Goal: Information Seeking & Learning: Learn about a topic

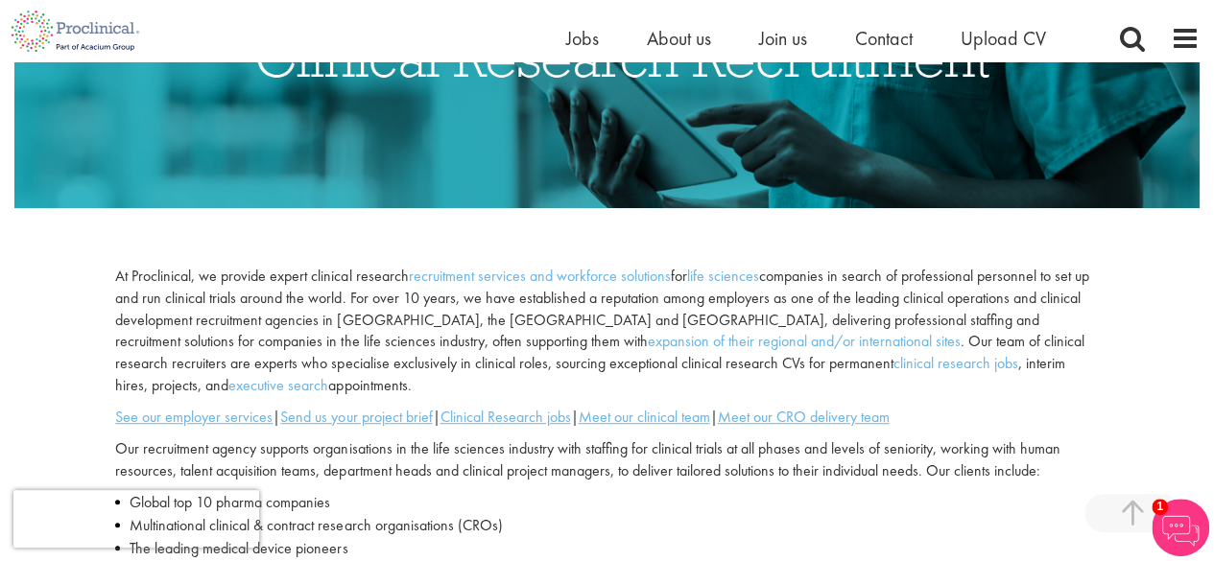
click at [647, 202] on img at bounding box center [606, 60] width 1185 height 296
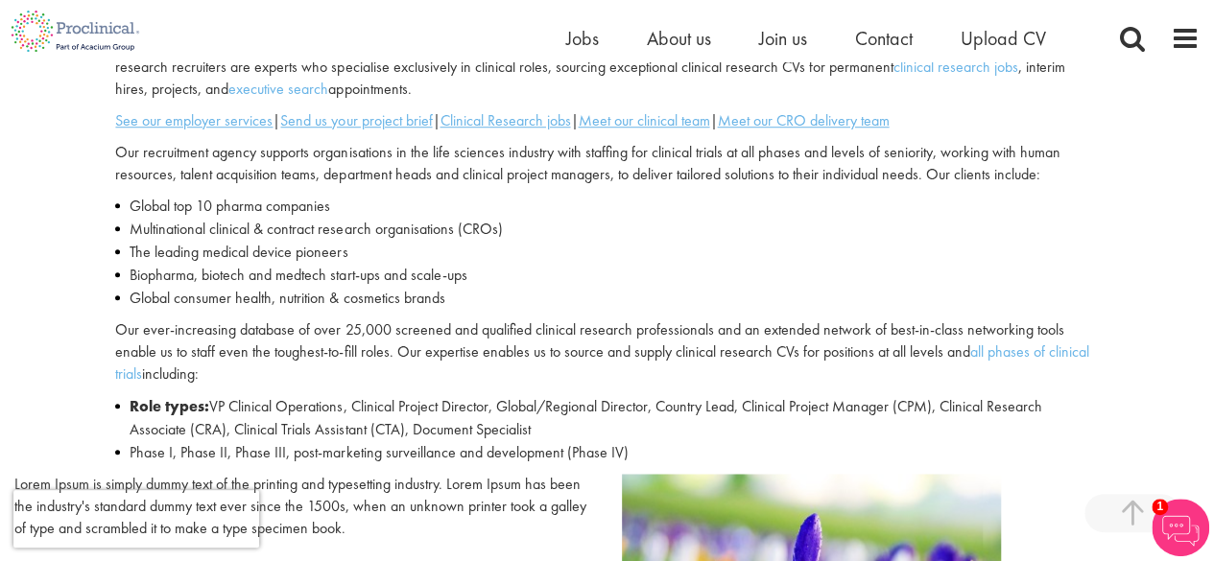
scroll to position [716, 0]
click at [579, 48] on span "Jobs" at bounding box center [582, 38] width 33 height 25
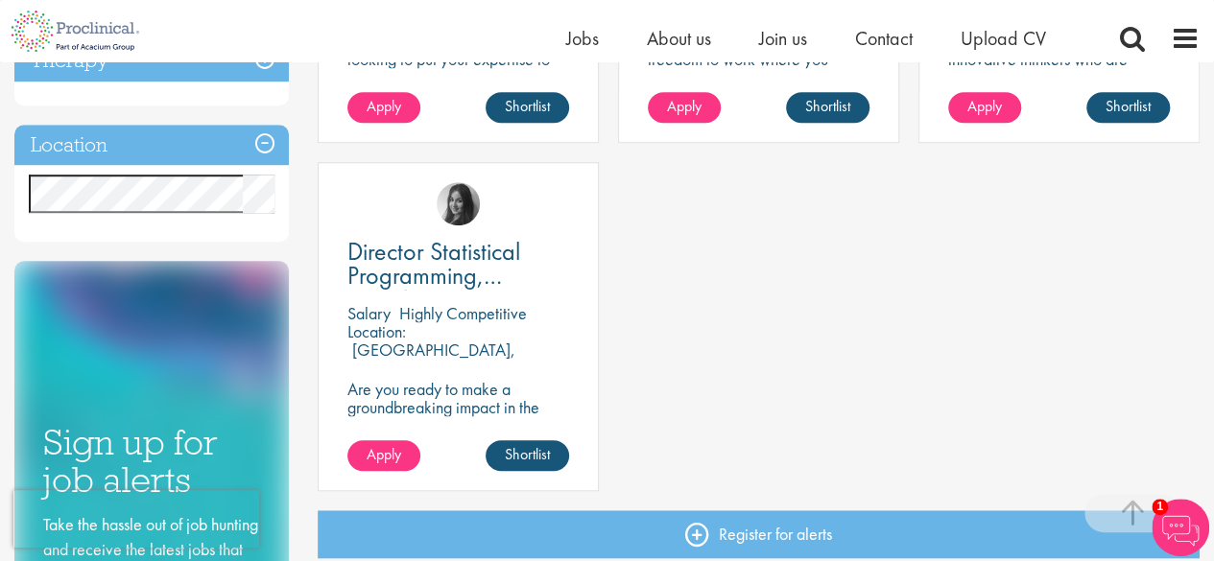
scroll to position [876, 0]
